Goal: Find specific fact

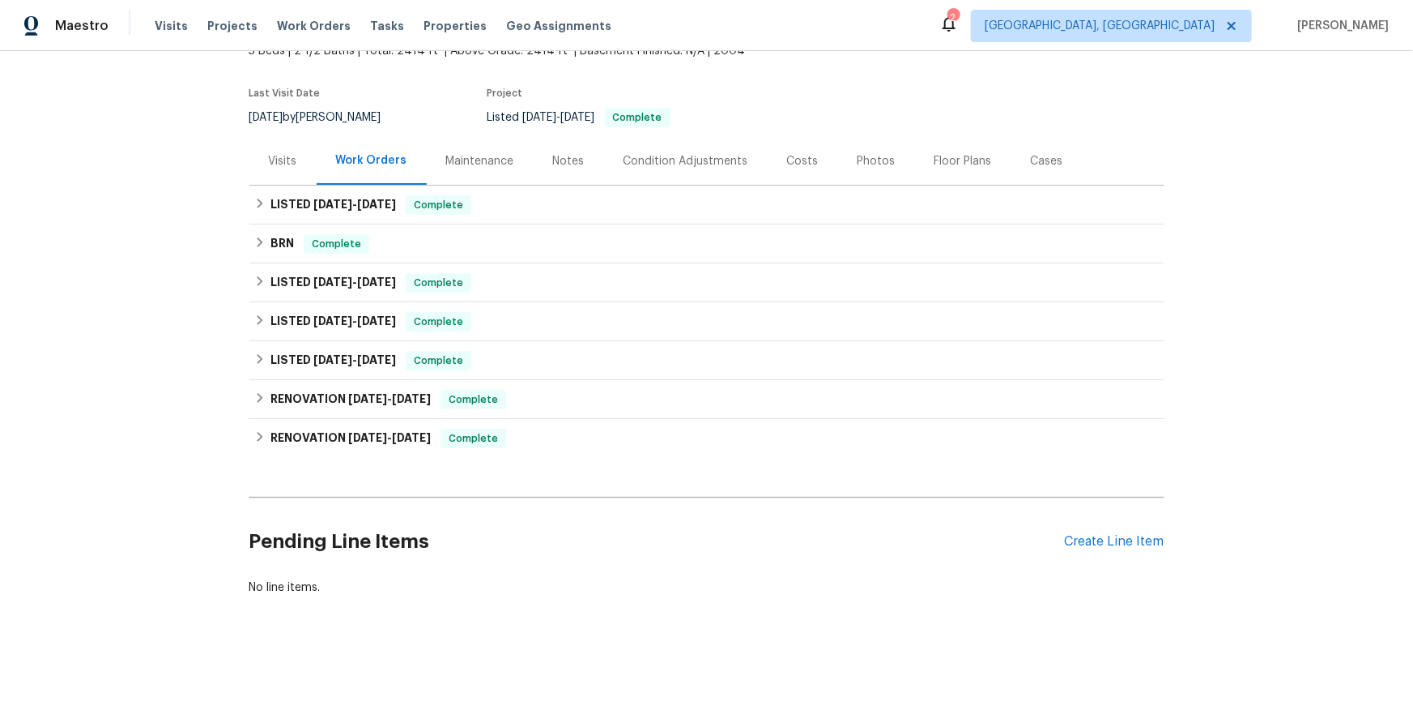
scroll to position [241, 0]
click at [264, 275] on icon at bounding box center [259, 280] width 11 height 11
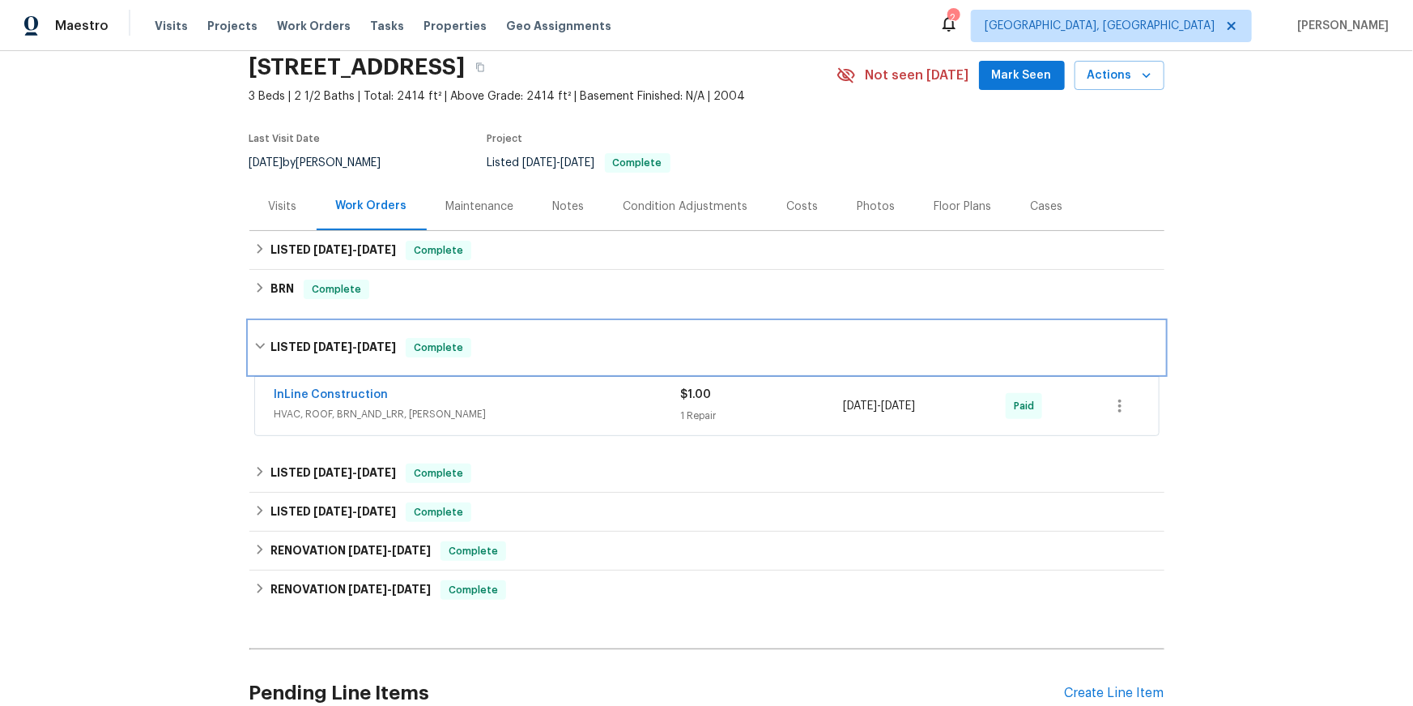
scroll to position [0, 0]
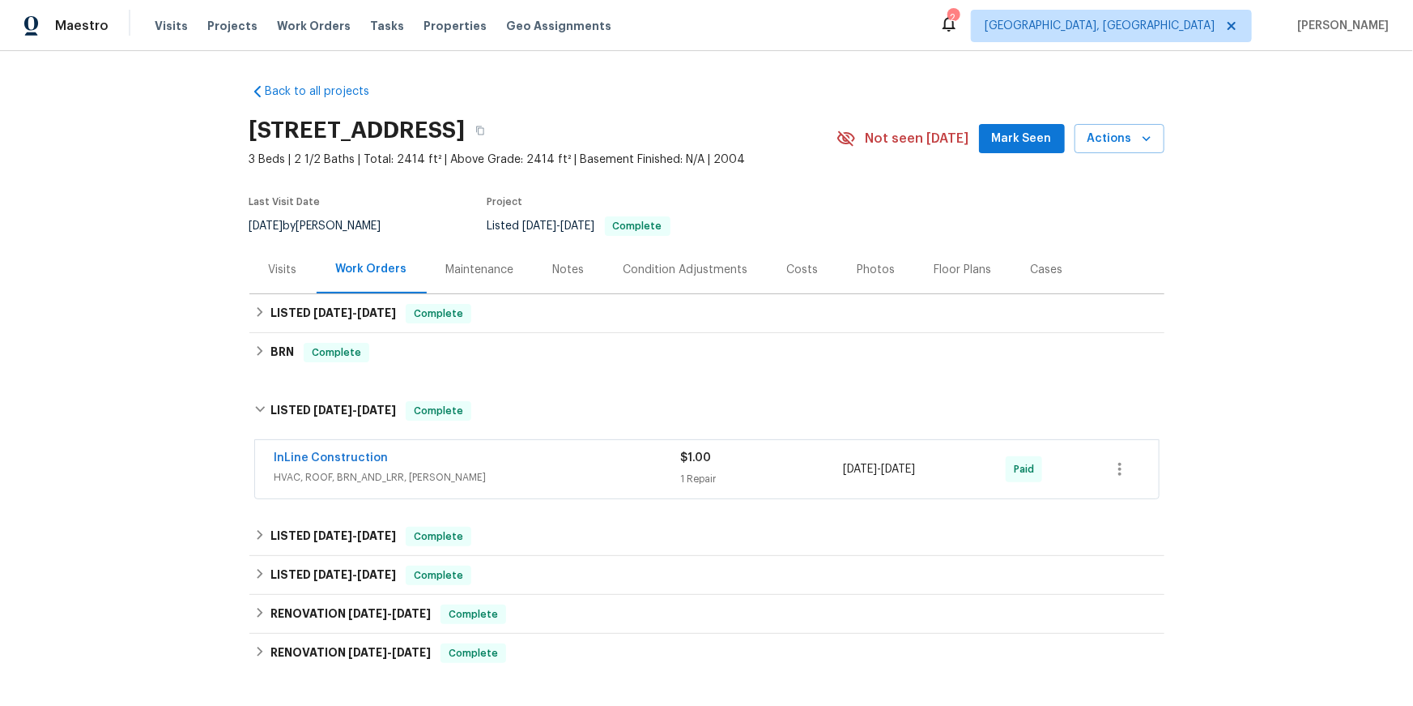
click at [285, 278] on div "Visits" at bounding box center [283, 270] width 28 height 16
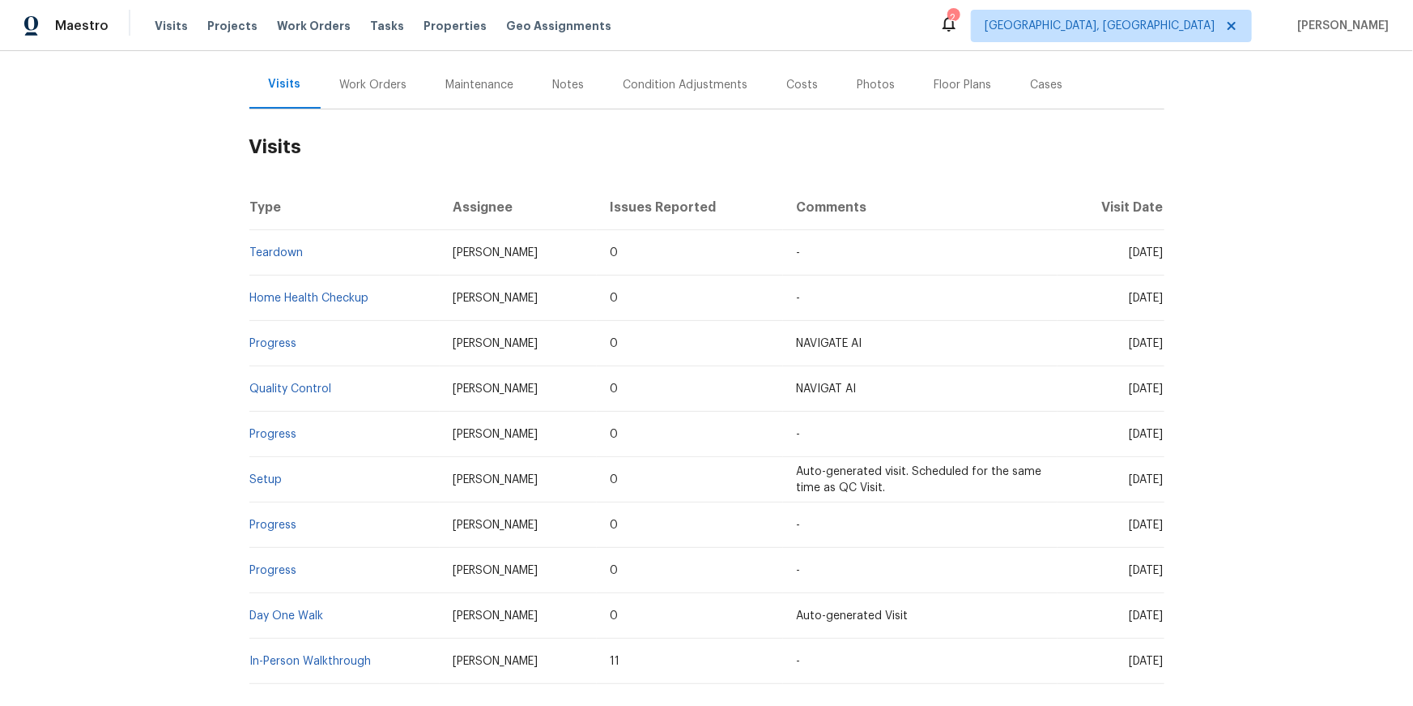
scroll to position [203, 0]
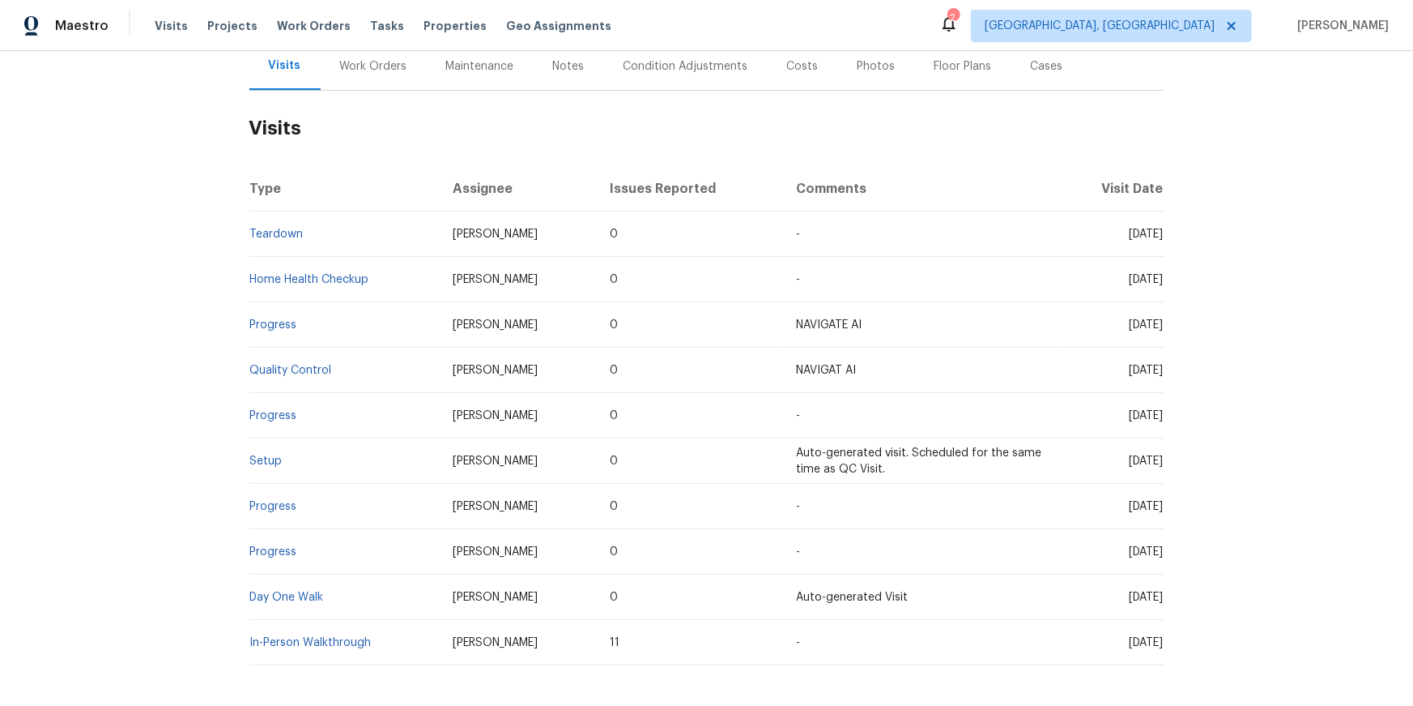
click at [1130, 240] on span "[DATE]" at bounding box center [1147, 233] width 34 height 11
click at [262, 240] on link "Teardown" at bounding box center [276, 233] width 53 height 11
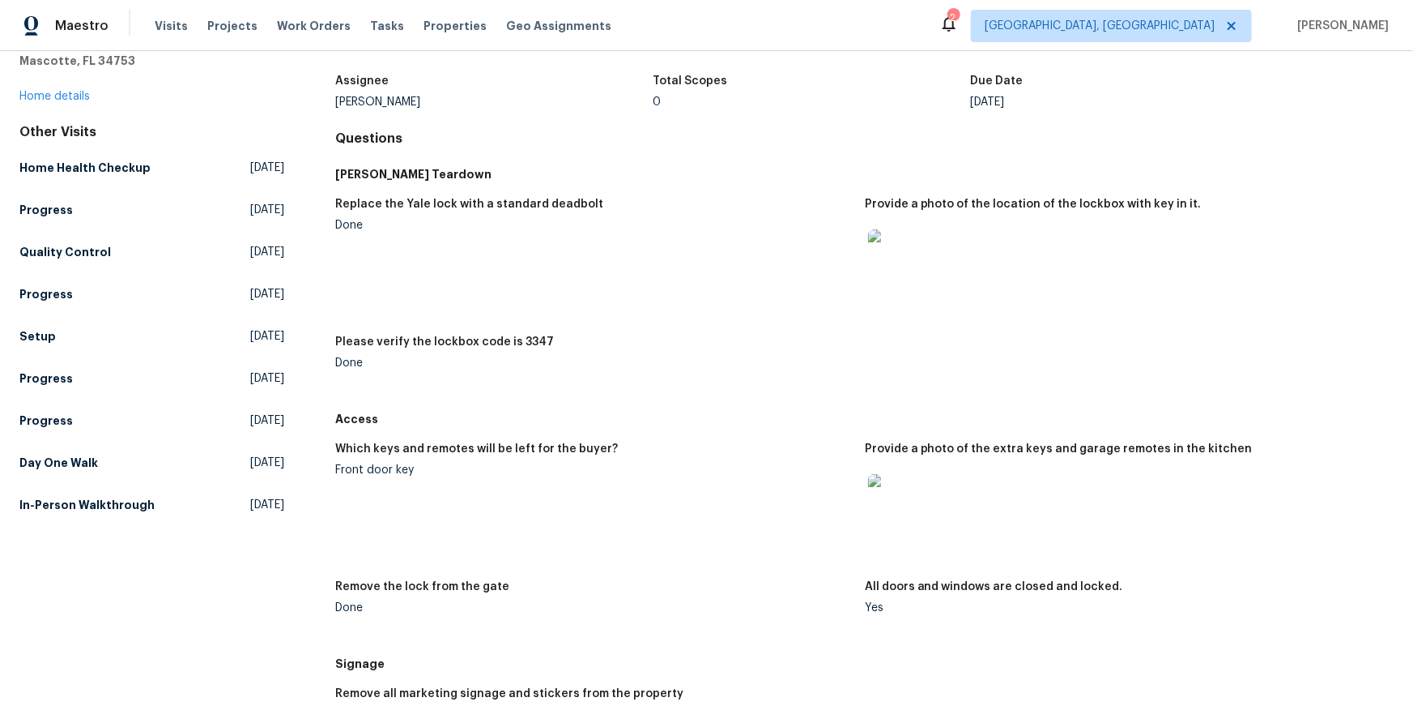
scroll to position [88, 0]
click at [555, 348] on h5 "Please verify the lockbox code is 3347" at bounding box center [445, 342] width 219 height 11
drag, startPoint x: 573, startPoint y: 399, endPoint x: 595, endPoint y: 400, distance: 22.7
click at [613, 358] on div "Please verify the lockbox code is 3347" at bounding box center [594, 347] width 516 height 21
copy h5 "3347"
